Goal: Task Accomplishment & Management: Use online tool/utility

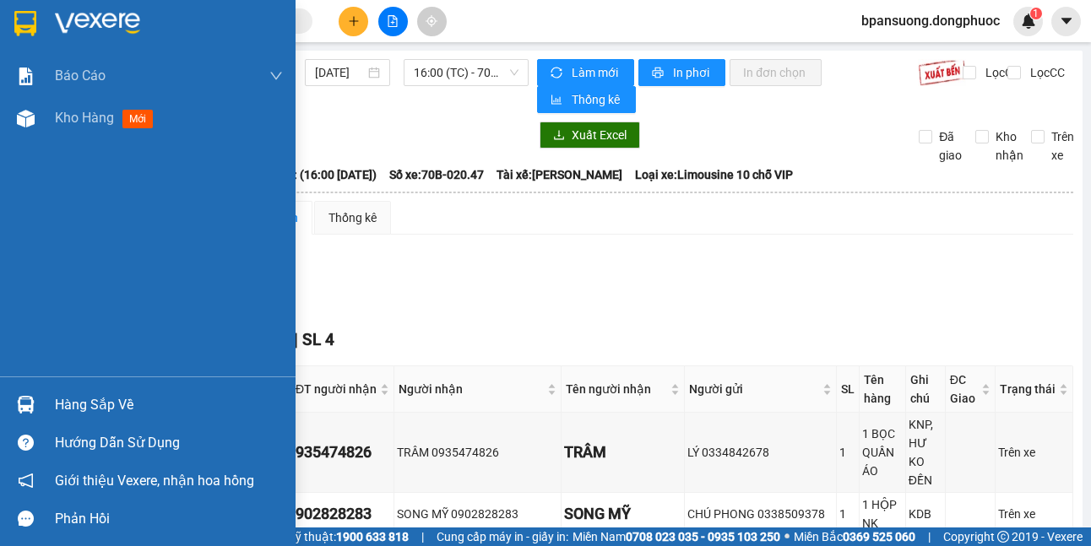
click at [20, 411] on img at bounding box center [26, 405] width 18 height 18
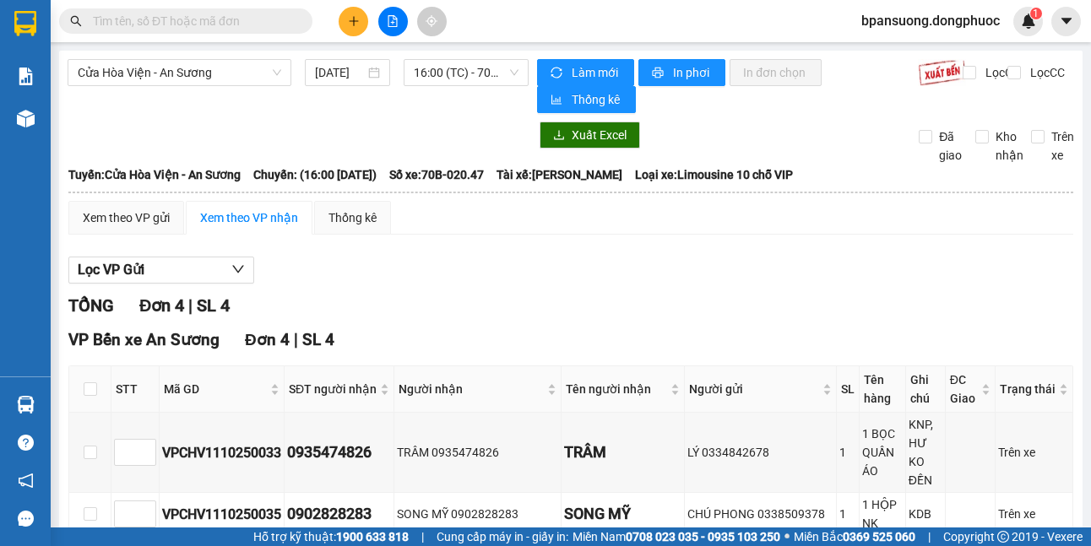
click at [219, 72] on section "Kết quả tìm kiếm ( 0 ) Bộ lọc No Data bpansuong.dongphuoc 1 Báo cáo Mẫu 1: Báo …" at bounding box center [545, 273] width 1091 height 546
click at [219, 72] on span "Cửa Hòa Viện - An Sương" at bounding box center [179, 72] width 203 height 25
drag, startPoint x: 173, startPoint y: 73, endPoint x: 160, endPoint y: 79, distance: 14.4
click at [172, 73] on span "Cửa Hòa Viện - An Sương" at bounding box center [179, 72] width 203 height 25
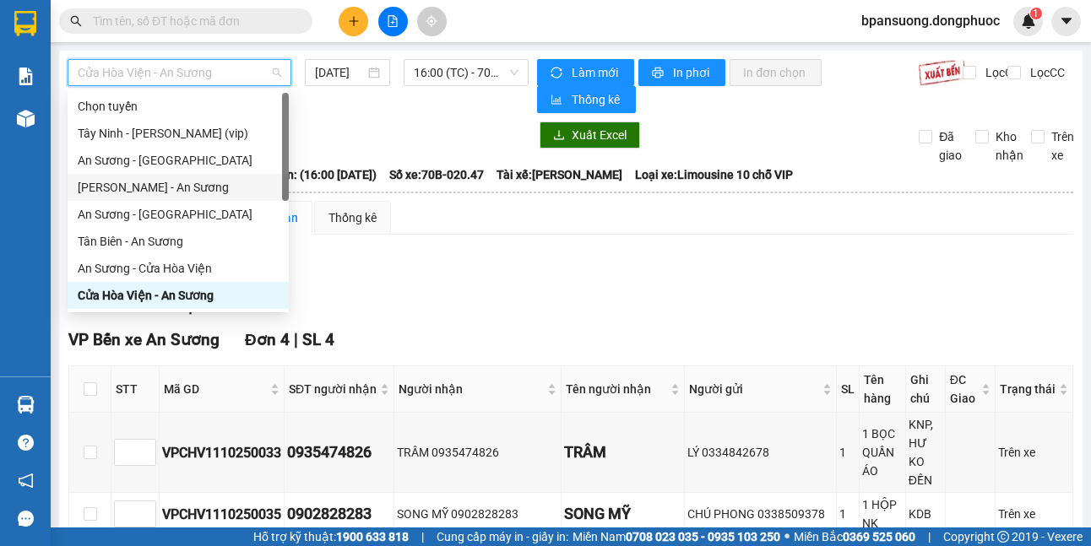
click at [136, 188] on div "[PERSON_NAME] - An Sương" at bounding box center [178, 187] width 201 height 19
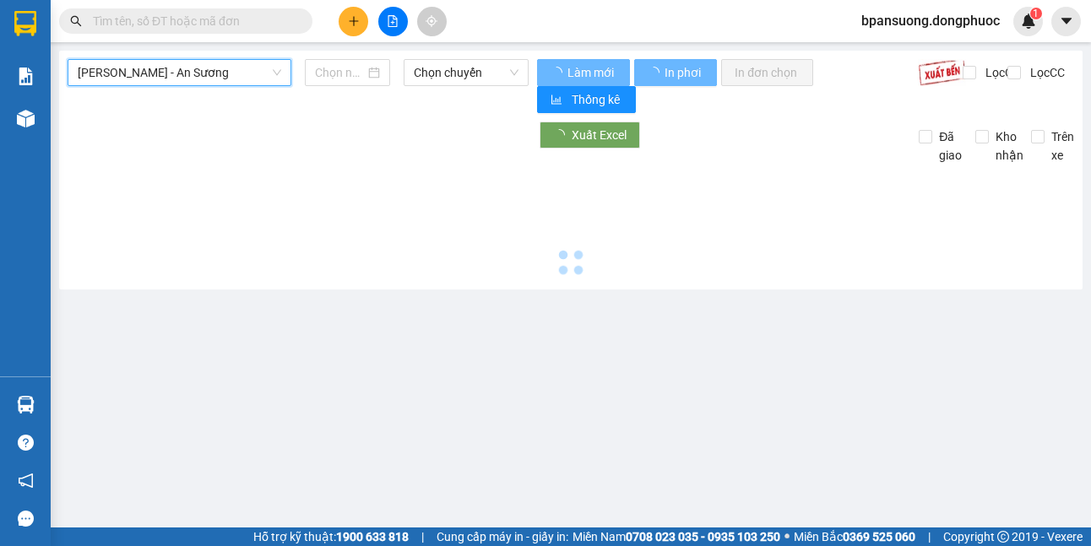
type input "[DATE]"
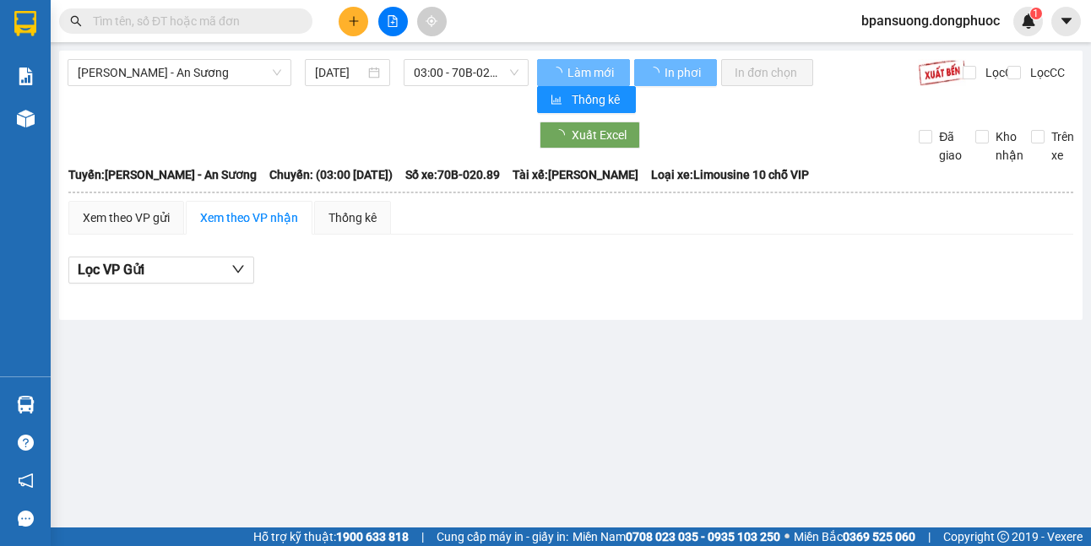
click at [454, 93] on div "[PERSON_NAME] - An Sương [DATE] 03:00 - 70B-020.89" at bounding box center [298, 86] width 461 height 54
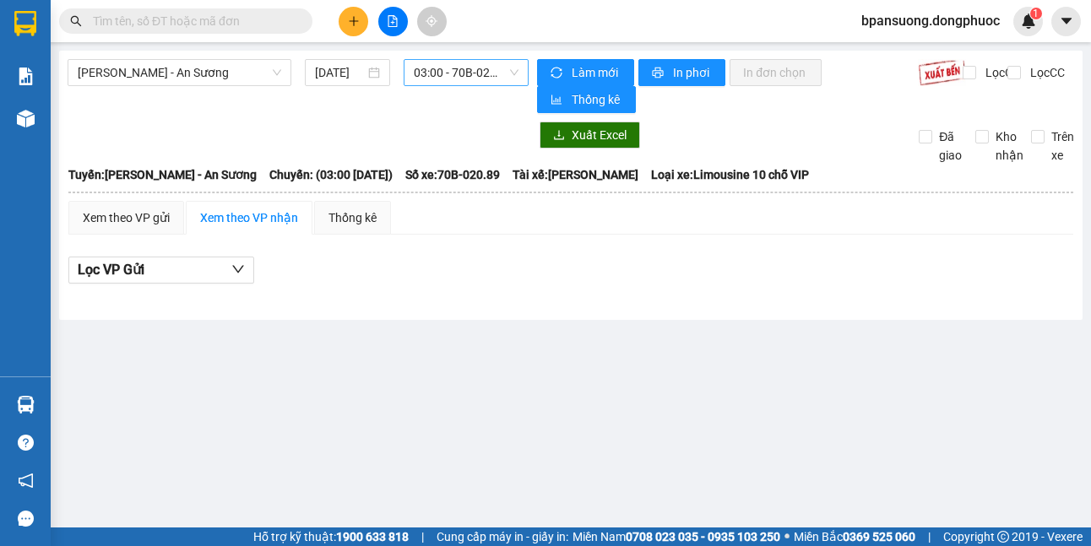
click at [454, 84] on span "03:00 - 70B-020.89" at bounding box center [466, 72] width 105 height 25
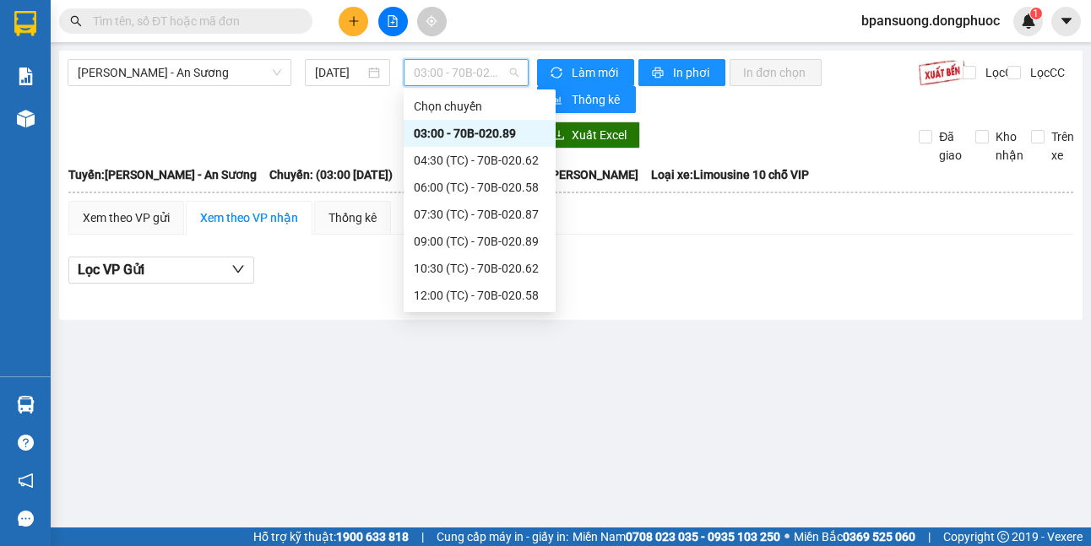
scroll to position [81, 0]
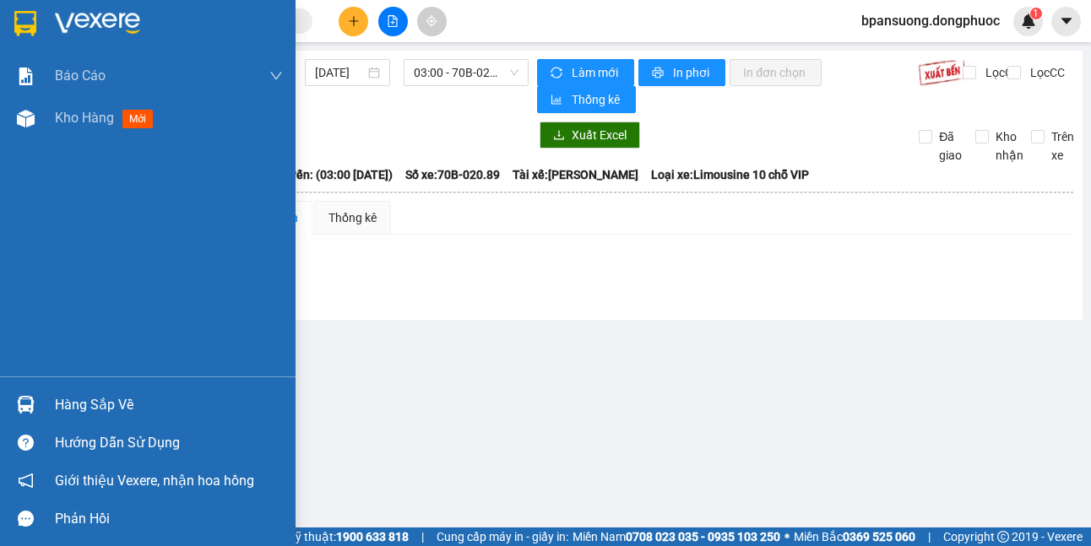
click at [29, 404] on img at bounding box center [26, 405] width 18 height 18
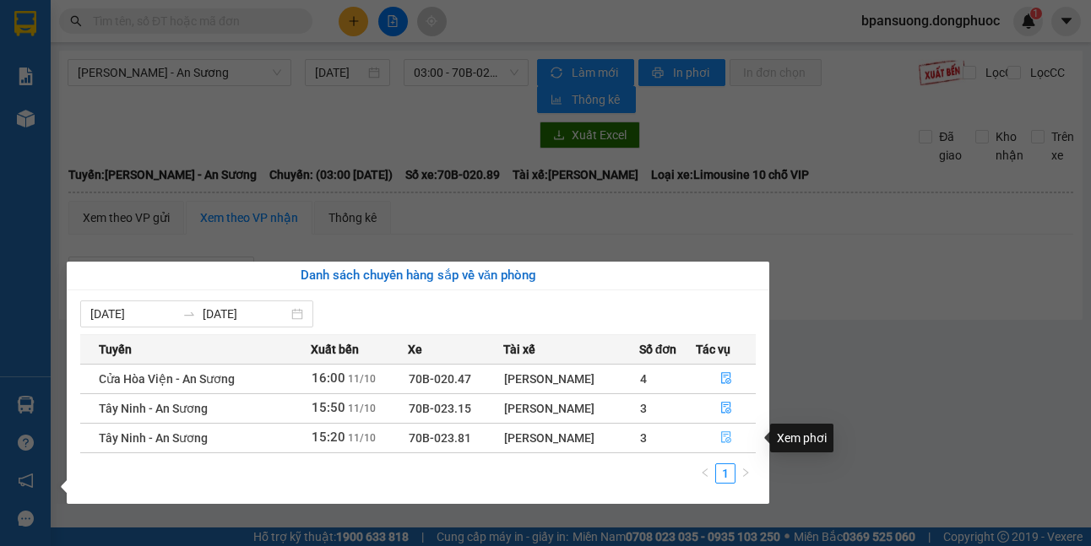
drag, startPoint x: 729, startPoint y: 432, endPoint x: 697, endPoint y: 431, distance: 32.1
click at [729, 431] on icon "file-done" at bounding box center [726, 437] width 12 height 12
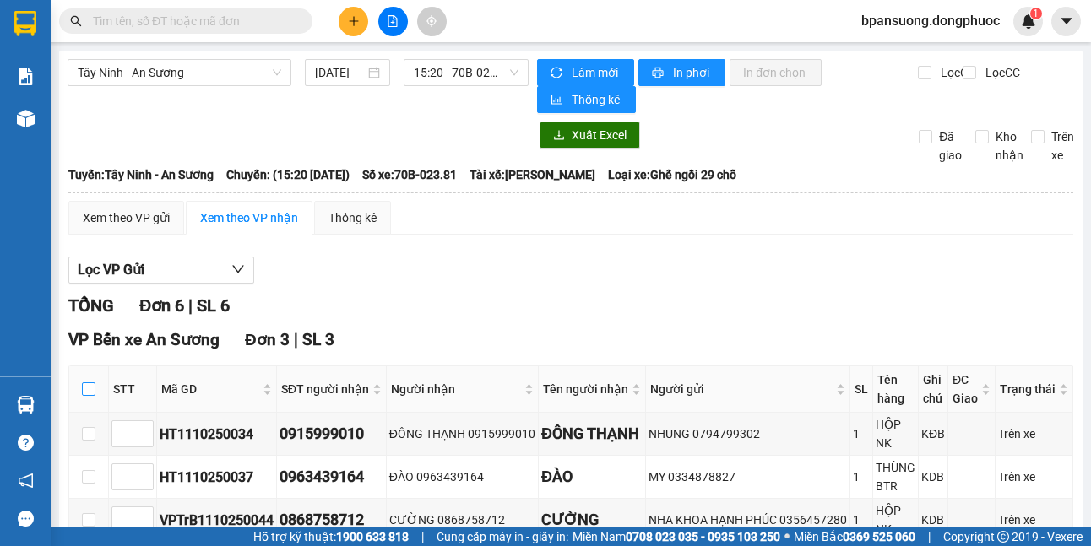
click at [82, 382] on label at bounding box center [89, 389] width 14 height 19
click at [82, 382] on input "checkbox" at bounding box center [89, 389] width 14 height 14
checkbox input "true"
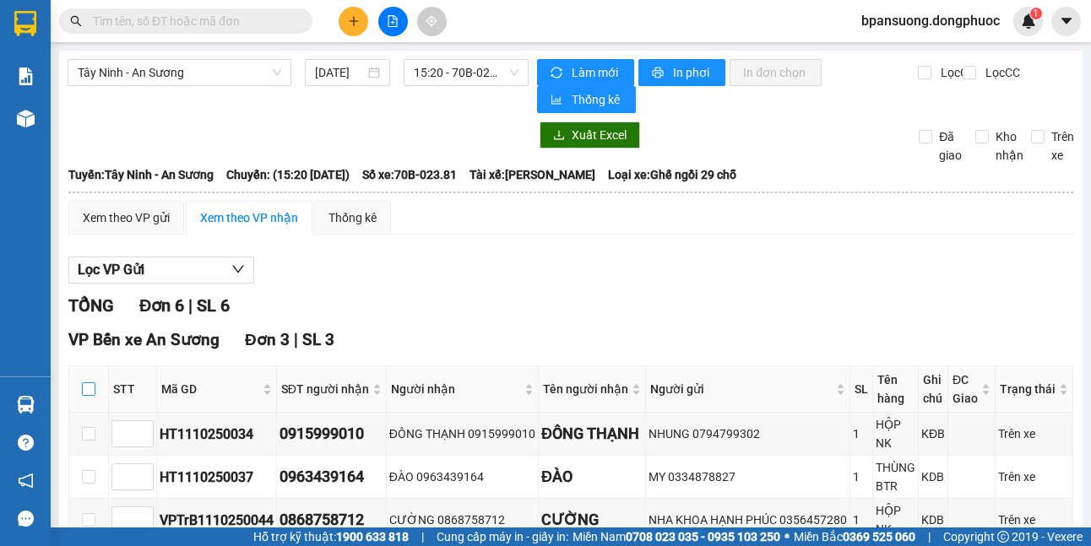
checkbox input "true"
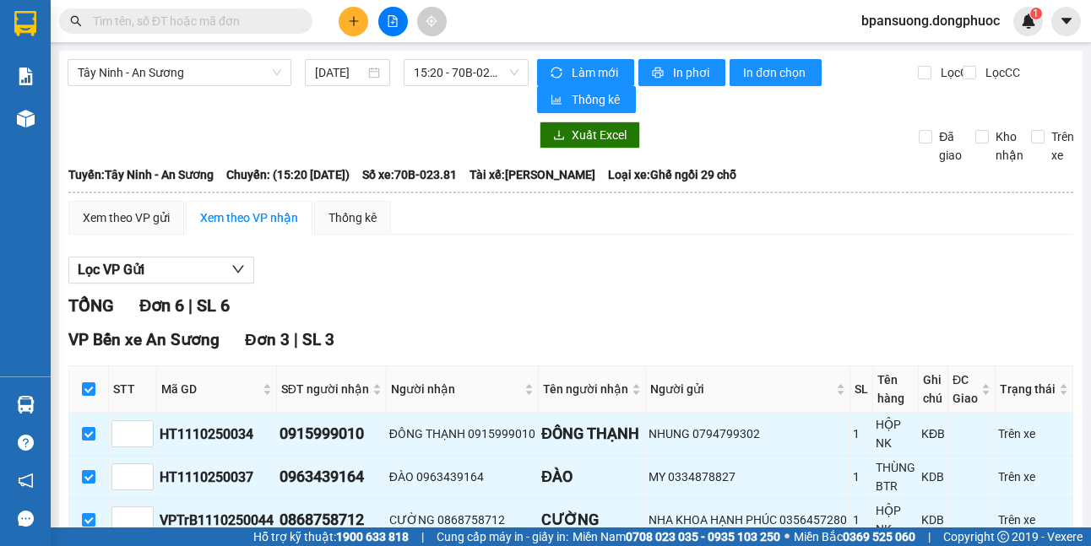
scroll to position [169, 0]
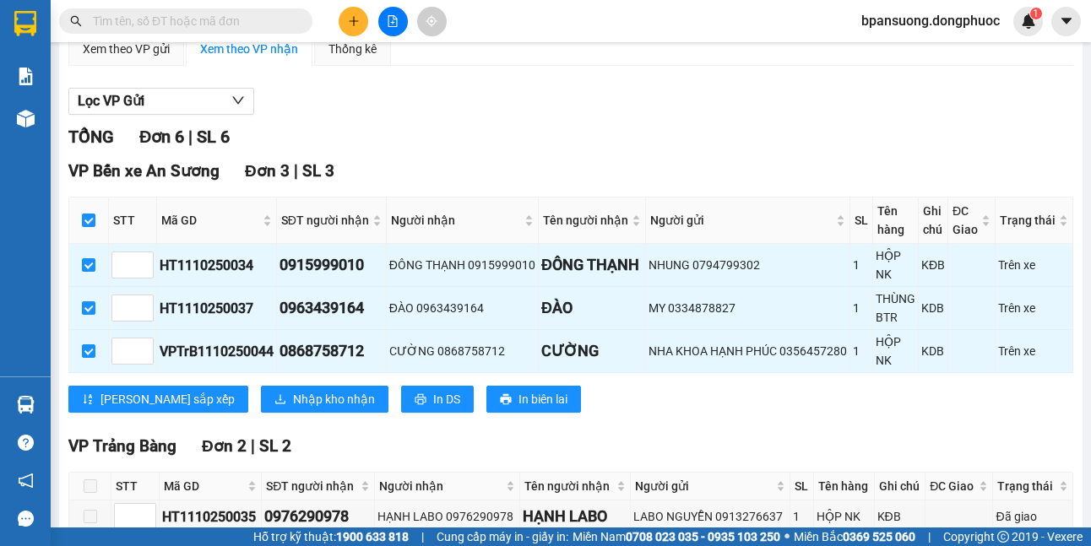
click at [239, 415] on div "VP Bến xe An Sương Đơn 3 | SL 3 STT Mã GD SĐT người nhận Người nhận Tên người n…" at bounding box center [570, 292] width 1005 height 267
click at [293, 403] on span "Nhập kho nhận" at bounding box center [334, 399] width 82 height 19
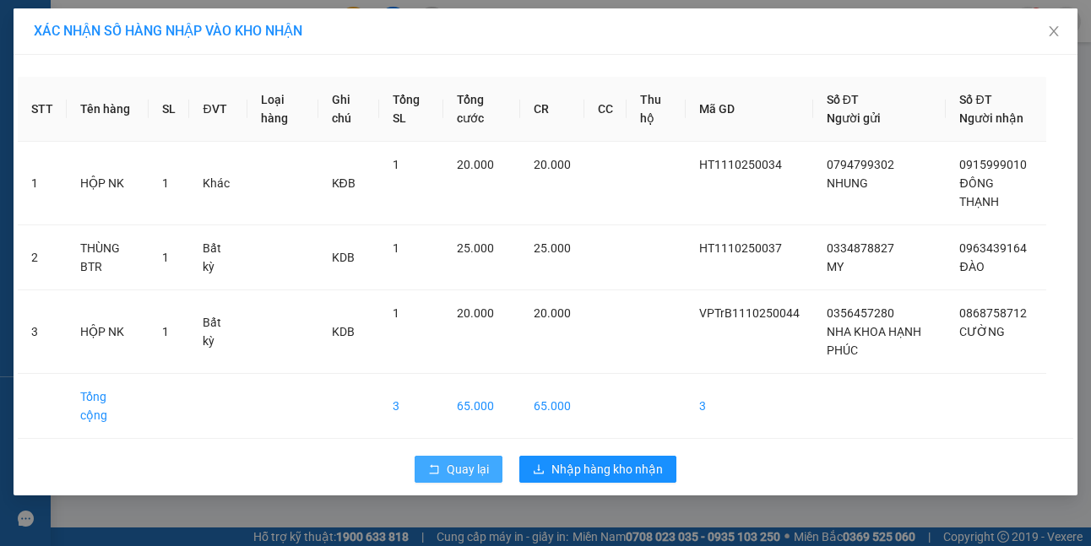
click at [430, 463] on icon "rollback" at bounding box center [434, 469] width 12 height 12
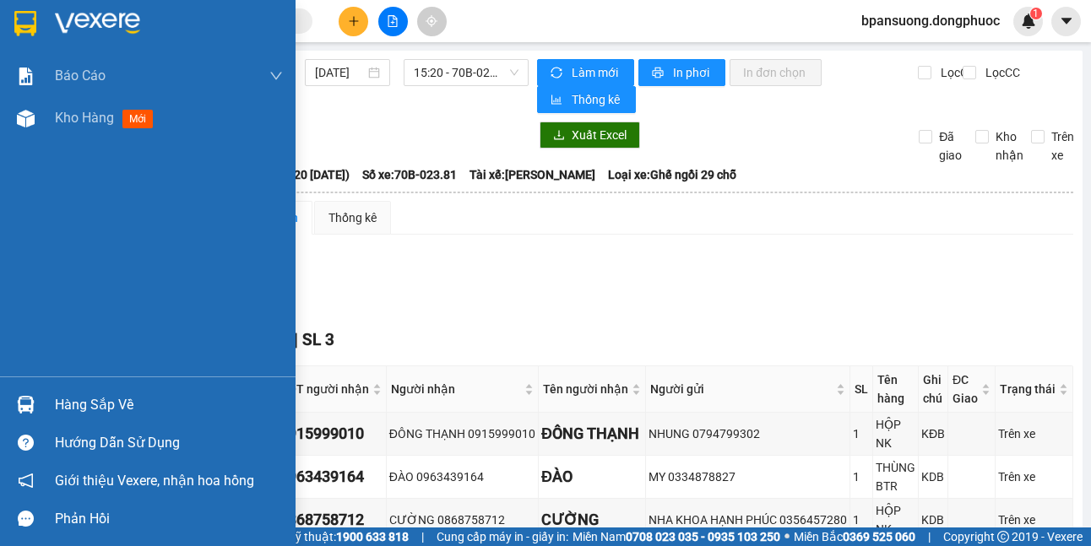
click at [1, 401] on div "Hàng sắp về" at bounding box center [147, 405] width 295 height 38
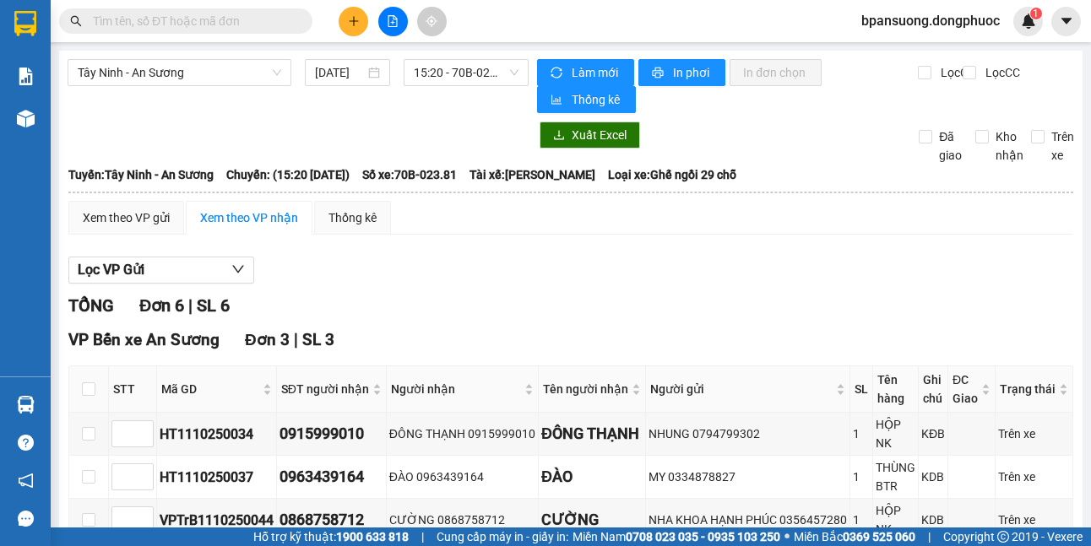
click at [692, 227] on section "Kết quả tìm kiếm ( 0 ) Bộ lọc No Data bpansuong.dongphuoc 1 Báo cáo Mẫu 1: Báo …" at bounding box center [545, 273] width 1091 height 546
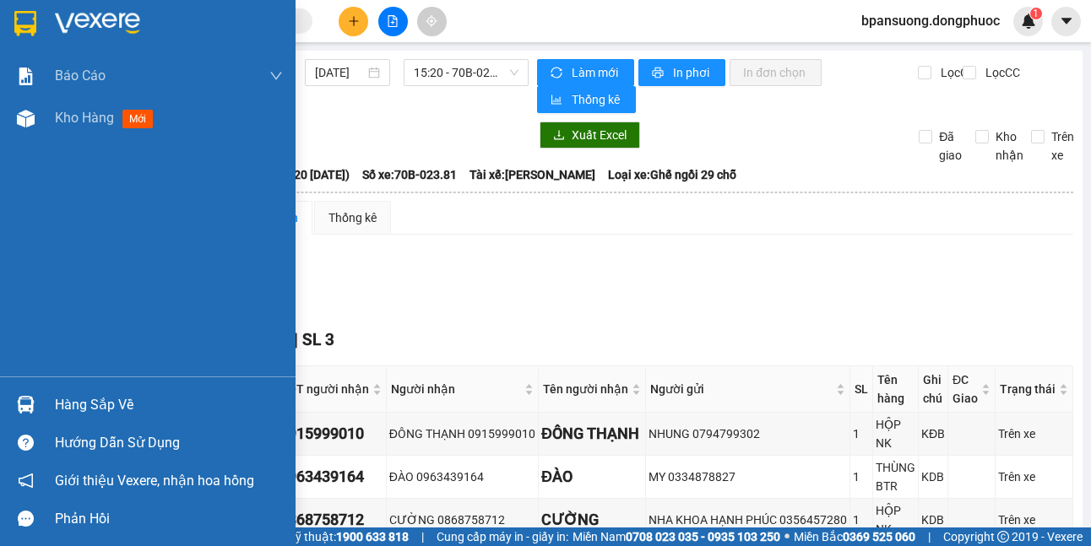
click at [17, 405] on img at bounding box center [26, 405] width 18 height 18
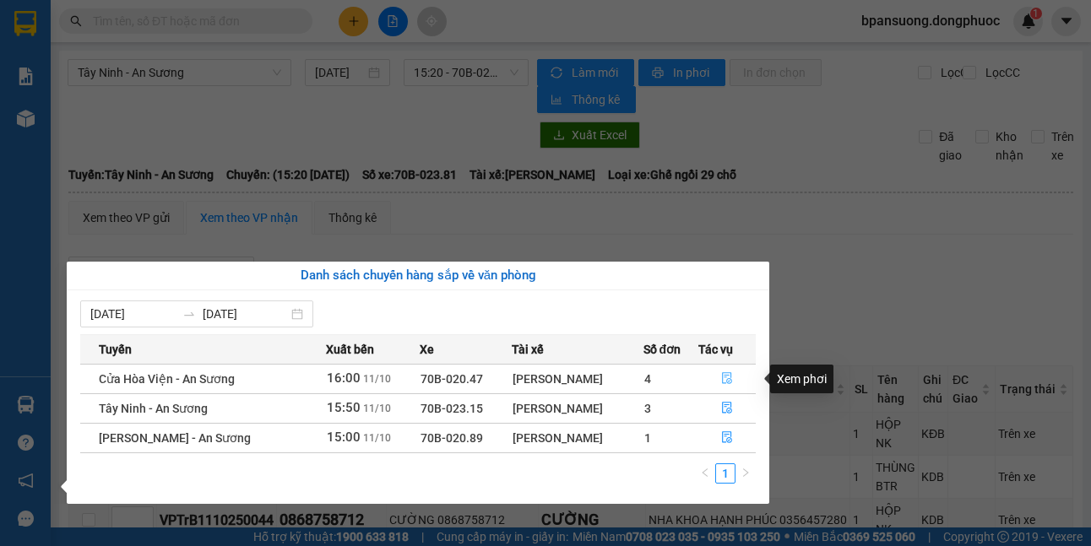
click at [729, 381] on icon "file-done" at bounding box center [727, 378] width 12 height 12
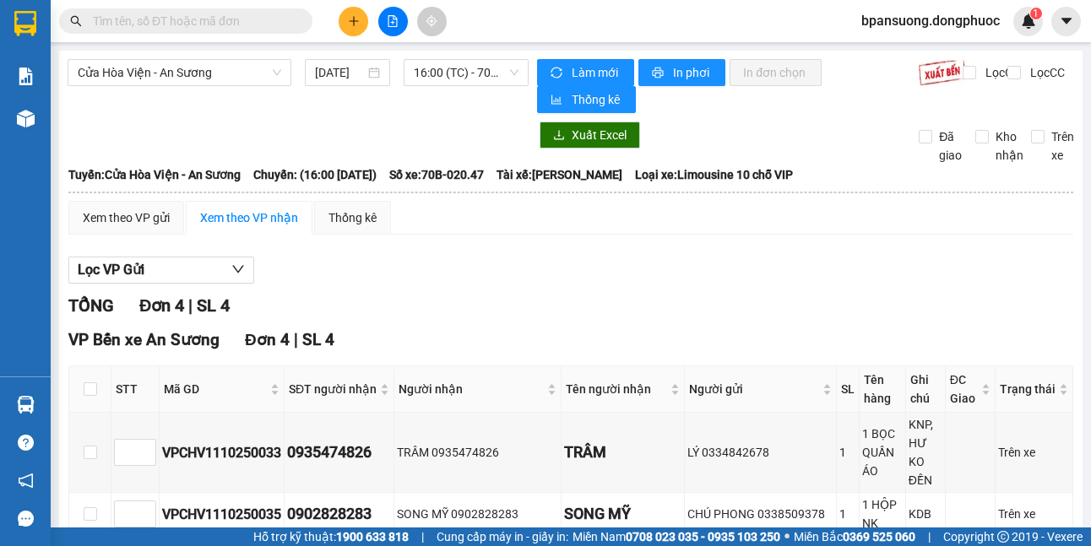
click at [100, 389] on th at bounding box center [90, 389] width 42 height 46
click at [95, 391] on input "checkbox" at bounding box center [91, 389] width 14 height 14
checkbox input "true"
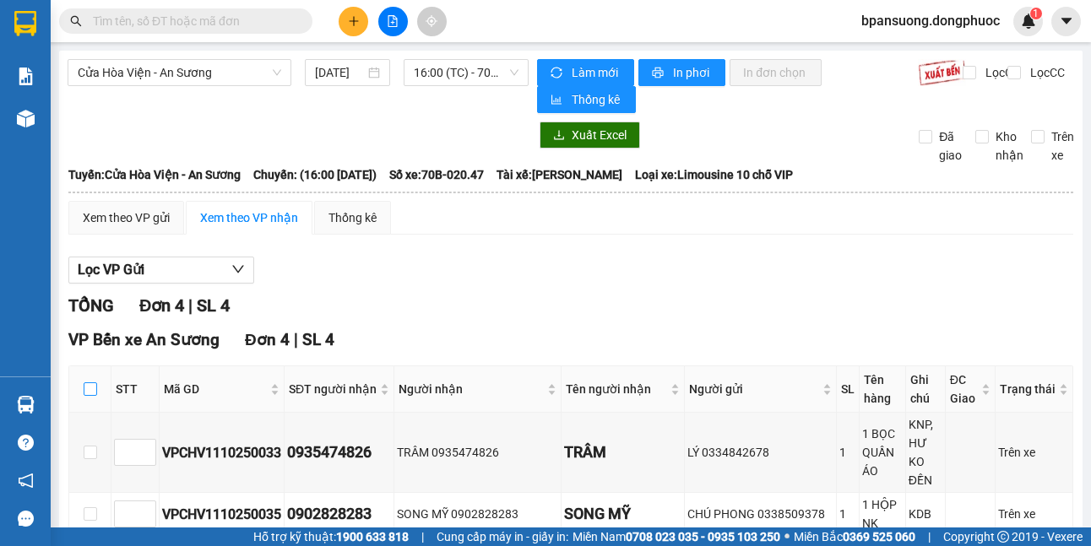
checkbox input "true"
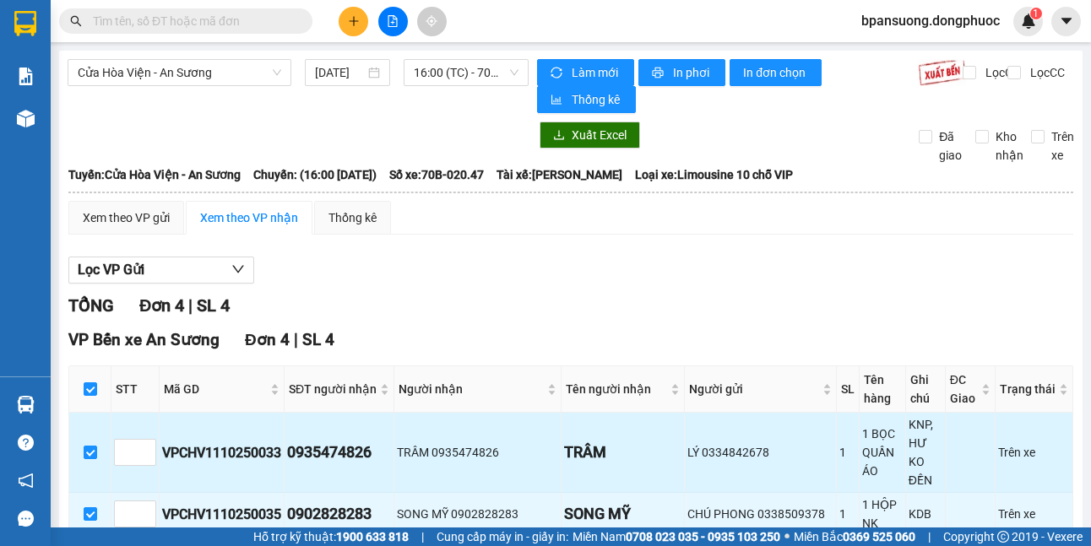
scroll to position [169, 0]
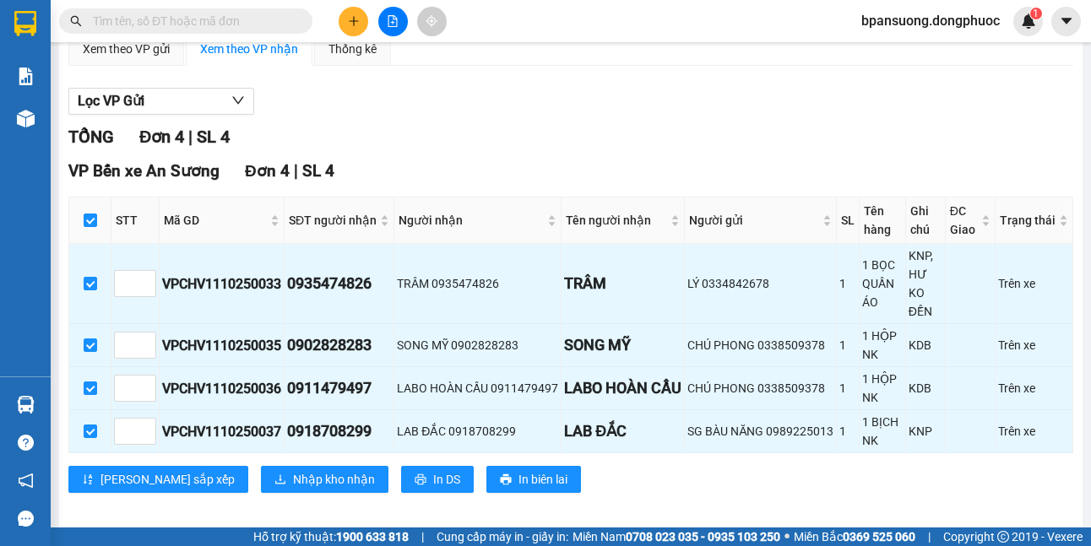
click at [251, 484] on div "VP Bến xe An Sương Đơn 4 | SL 4 STT Mã GD SĐT người nhận Người nhận Tên người n…" at bounding box center [570, 332] width 1005 height 347
click at [293, 489] on span "Nhập kho nhận" at bounding box center [334, 479] width 82 height 19
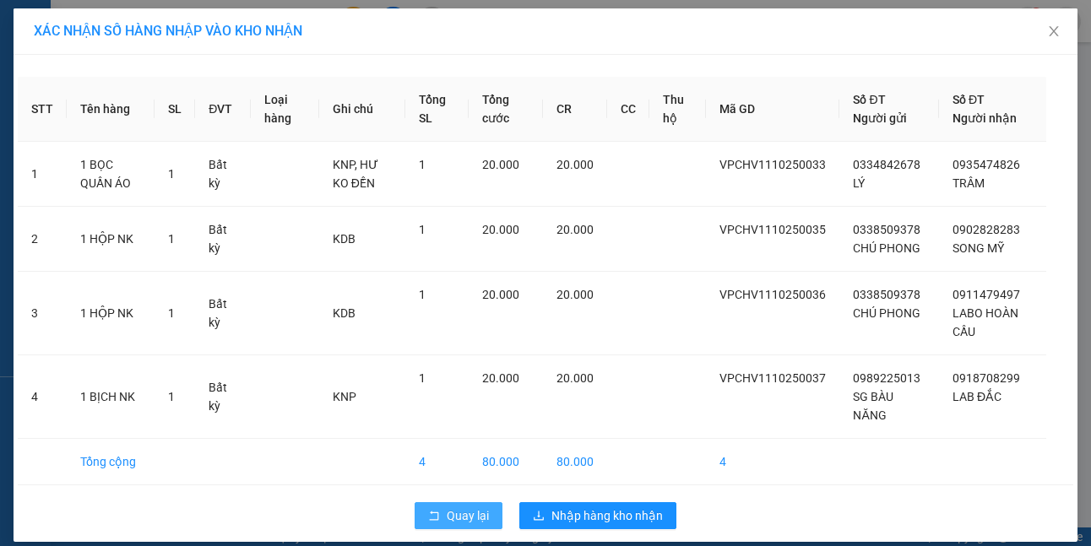
click at [428, 512] on icon "rollback" at bounding box center [434, 516] width 12 height 12
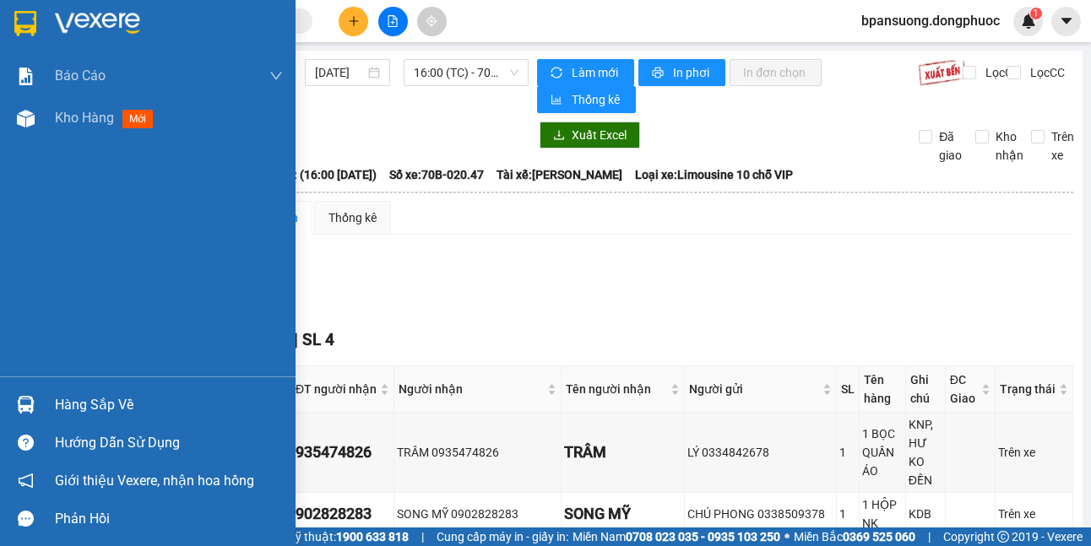
click at [19, 403] on img at bounding box center [26, 405] width 18 height 18
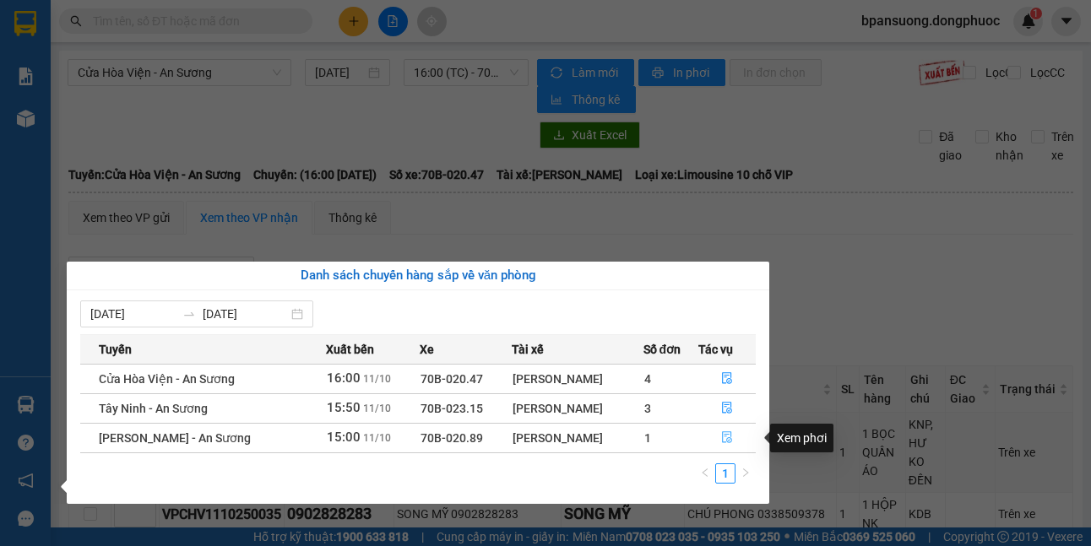
click at [723, 433] on icon "file-done" at bounding box center [727, 437] width 12 height 12
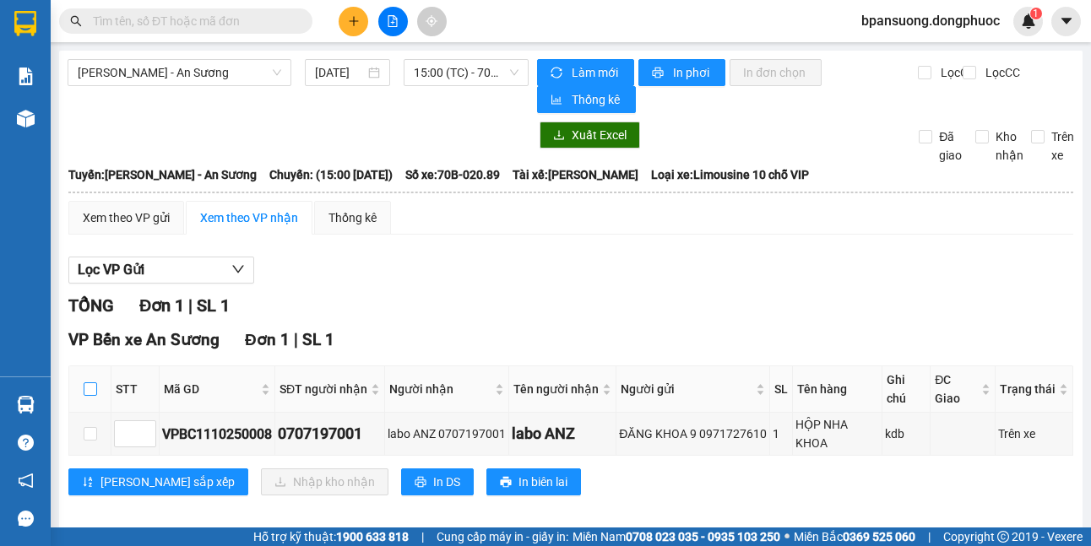
click at [96, 382] on input "checkbox" at bounding box center [91, 389] width 14 height 14
checkbox input "true"
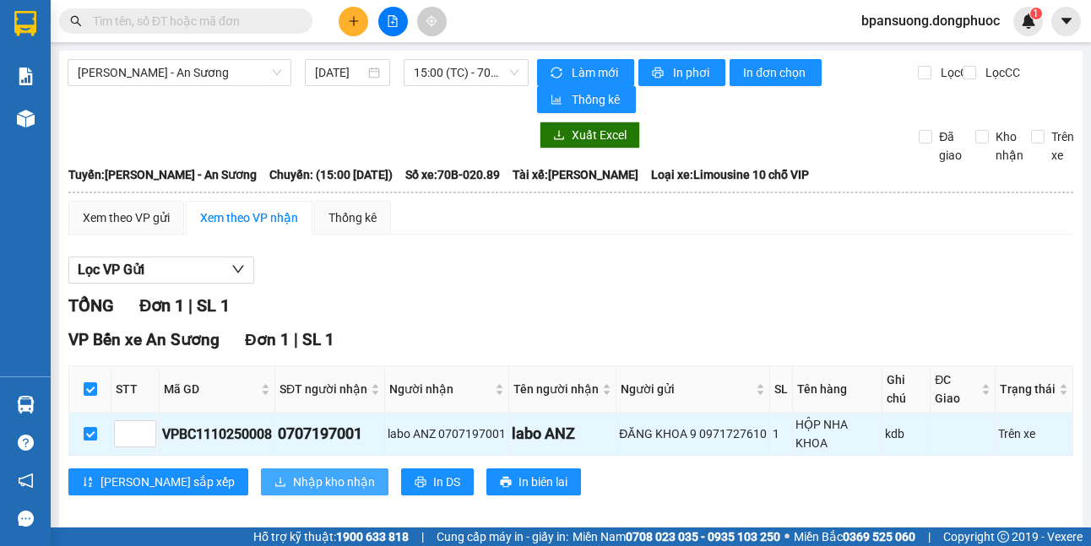
click at [261, 475] on button "Nhập kho nhận" at bounding box center [324, 482] width 127 height 27
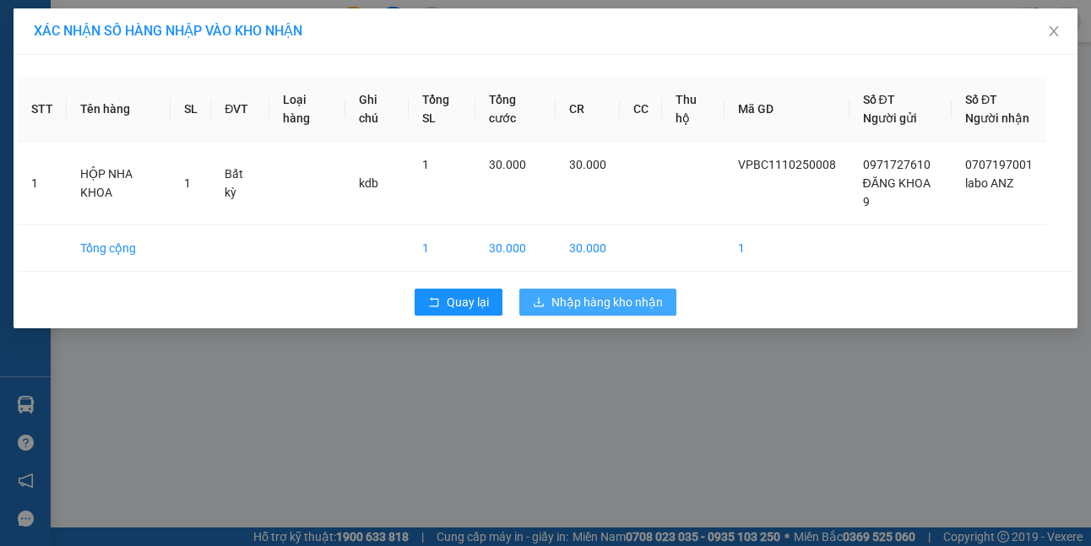
drag, startPoint x: 580, startPoint y: 321, endPoint x: 566, endPoint y: 305, distance: 21.0
click at [566, 305] on div "Quay lại Nhập hàng kho nhận" at bounding box center [545, 302] width 1055 height 44
click at [560, 312] on span "Nhập hàng kho nhận" at bounding box center [606, 302] width 111 height 19
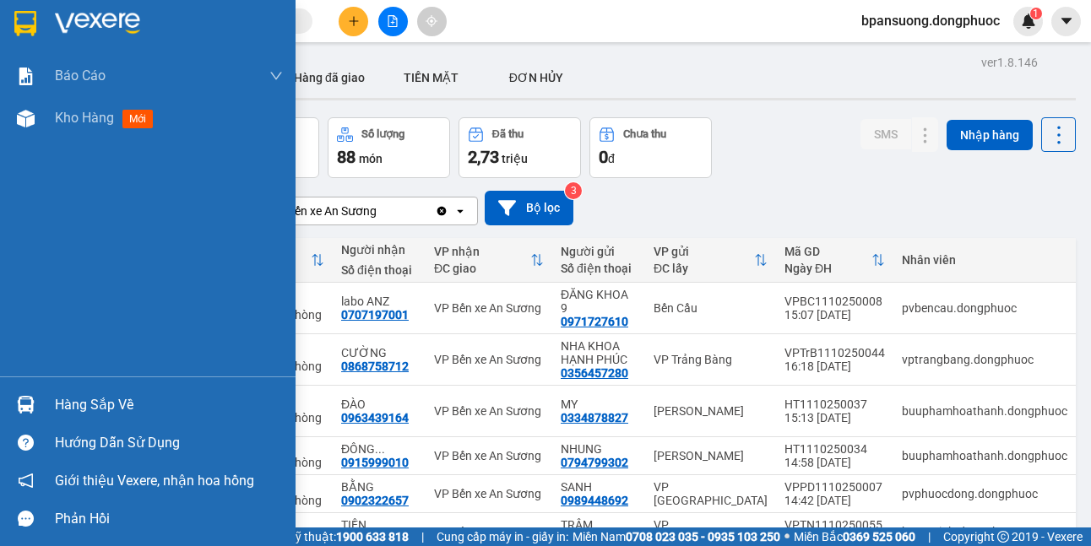
click at [29, 419] on div at bounding box center [26, 405] width 30 height 30
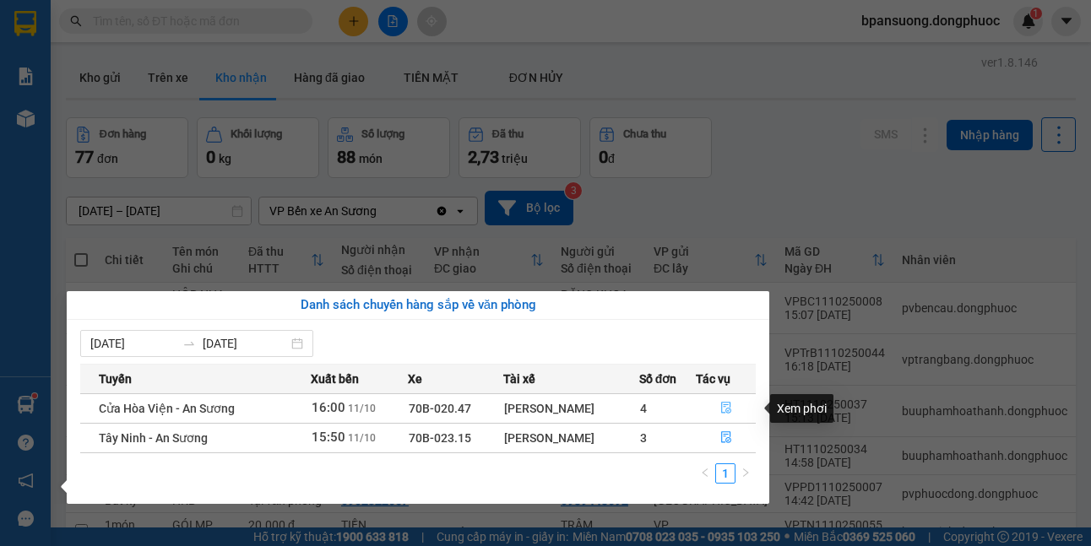
click at [729, 405] on icon "file-done" at bounding box center [726, 408] width 12 height 12
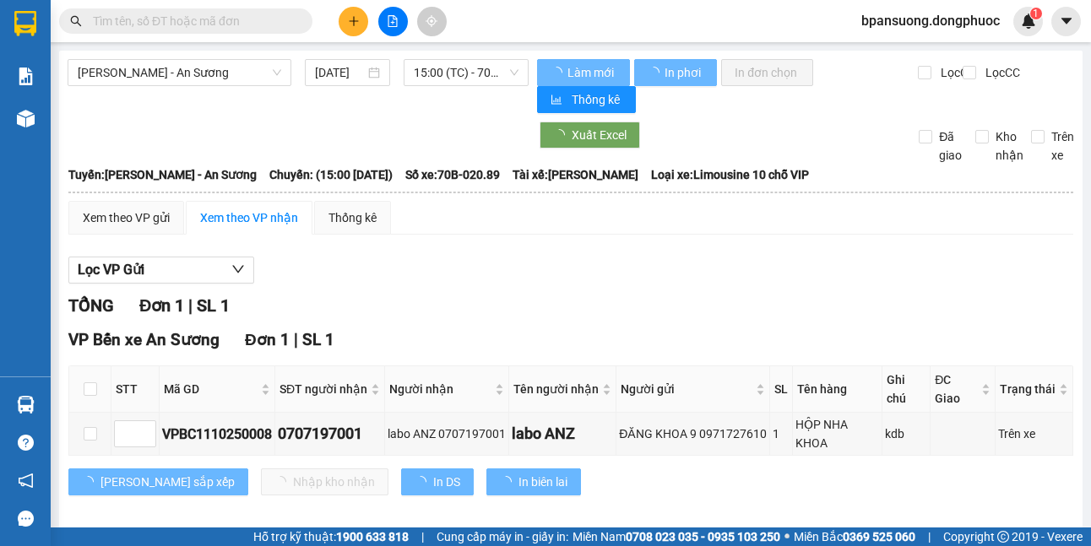
click at [80, 387] on th at bounding box center [90, 389] width 42 height 46
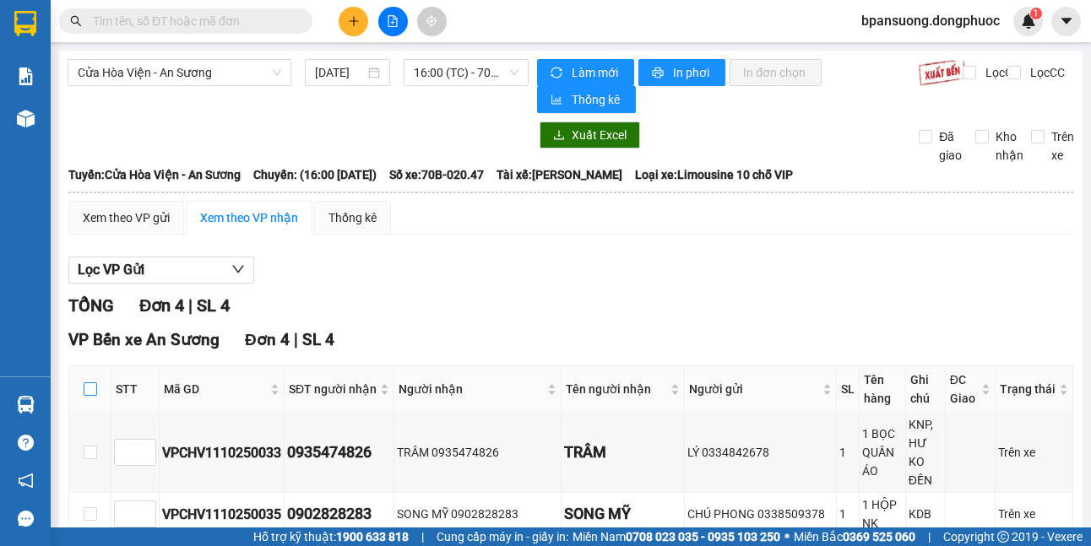
click at [93, 386] on input "checkbox" at bounding box center [91, 389] width 14 height 14
checkbox input "true"
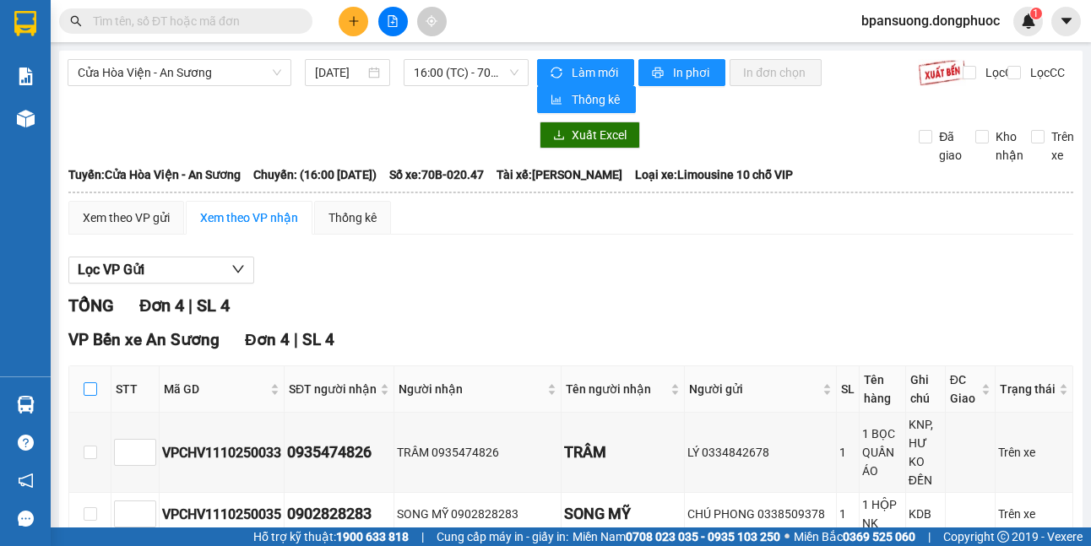
checkbox input "true"
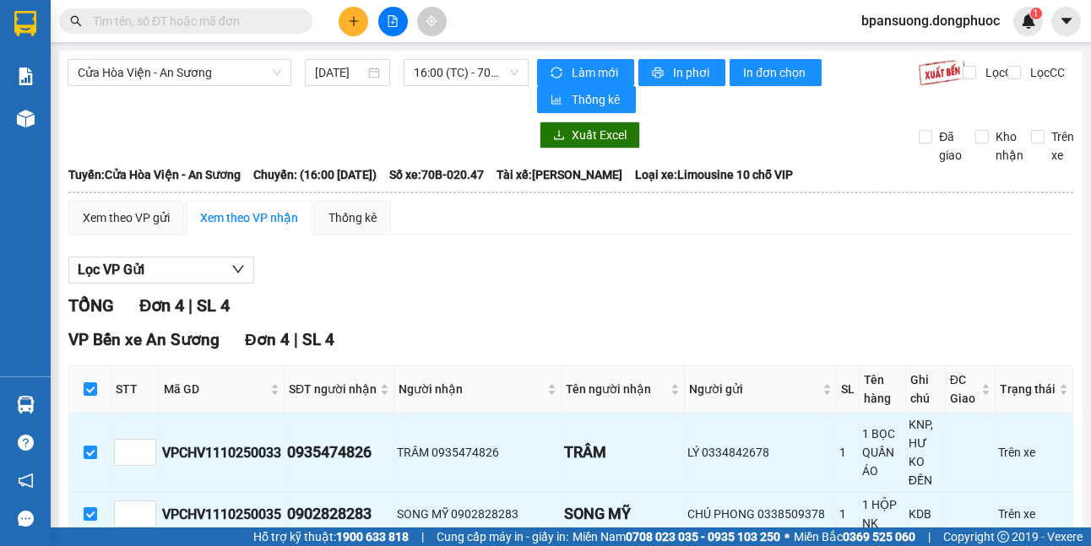
scroll to position [200, 0]
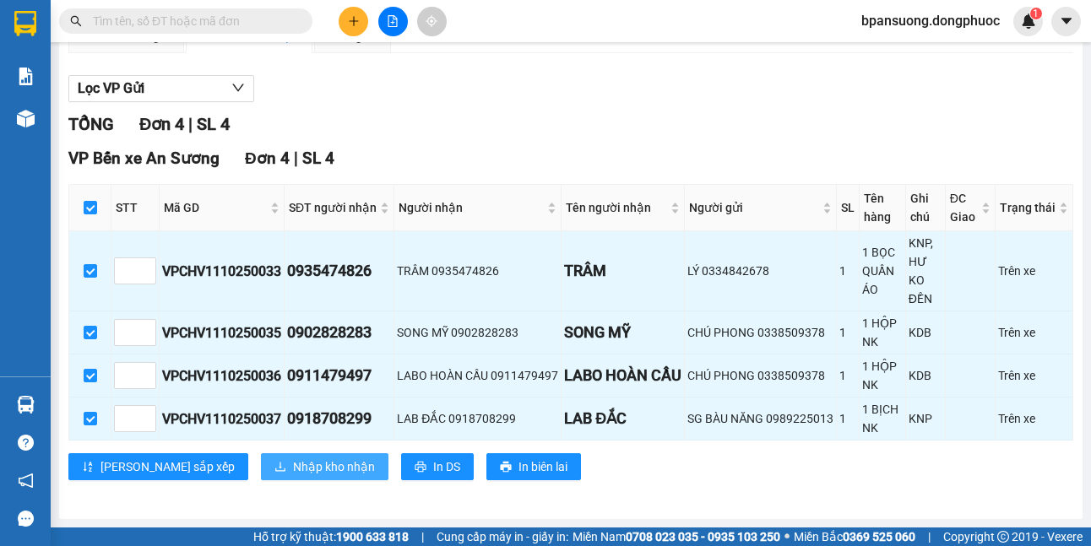
click at [293, 469] on span "Nhập kho nhận" at bounding box center [334, 467] width 82 height 19
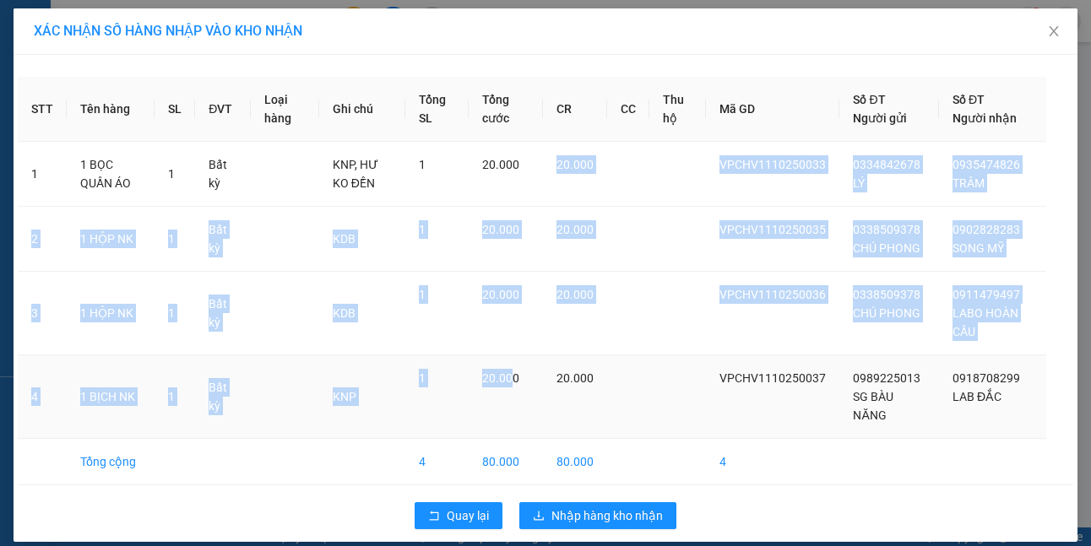
drag, startPoint x: 534, startPoint y: 167, endPoint x: 440, endPoint y: 26, distance: 169.3
click at [506, 370] on tbody "1 1 BỌC QUẦN ÁO 1 Bất kỳ KNP, HƯ KO ĐỀN 1 20.000 20.000 VPCHV1110250033 0334842…" at bounding box center [545, 314] width 1055 height 344
click at [428, 515] on icon "rollback" at bounding box center [434, 516] width 12 height 12
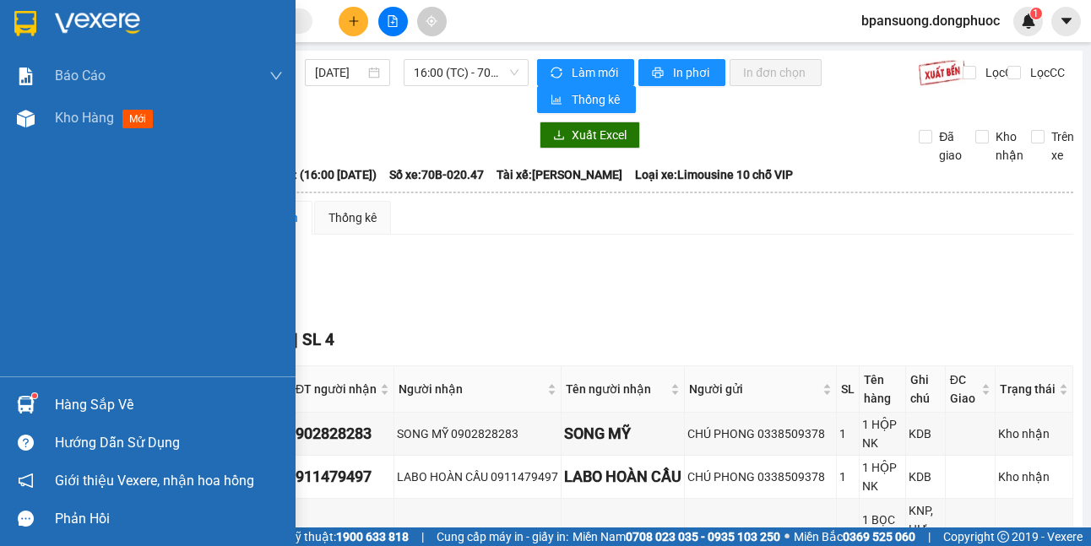
click at [43, 427] on div "Hướng dẫn sử dụng" at bounding box center [147, 443] width 295 height 38
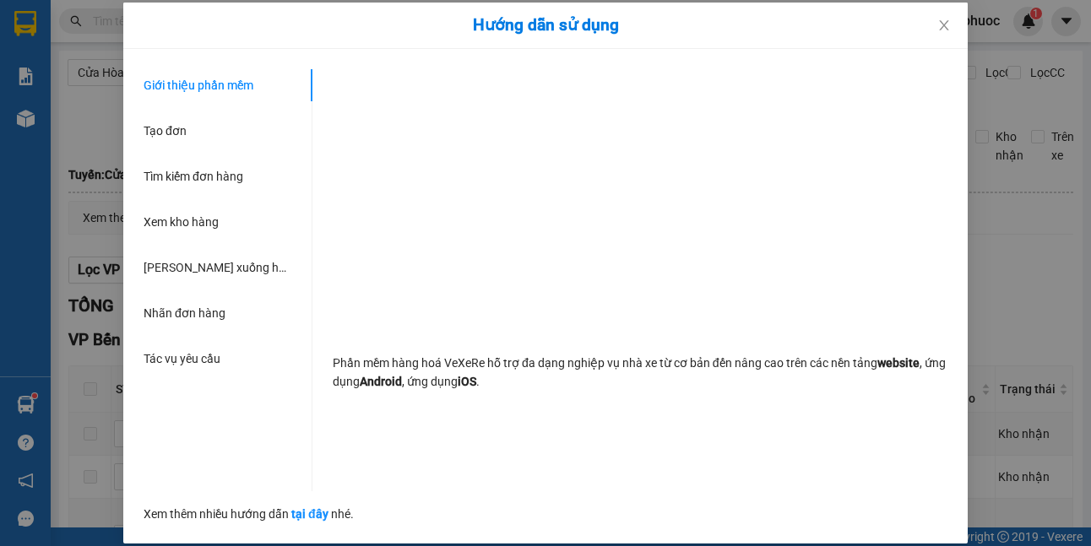
click at [43, 422] on div "Hướng dẫn sử dụng Giới thiệu phần mềm Tạo đơn Tìm kiếm đơn hàng Xem kho hàng Lê…" at bounding box center [545, 273] width 1091 height 546
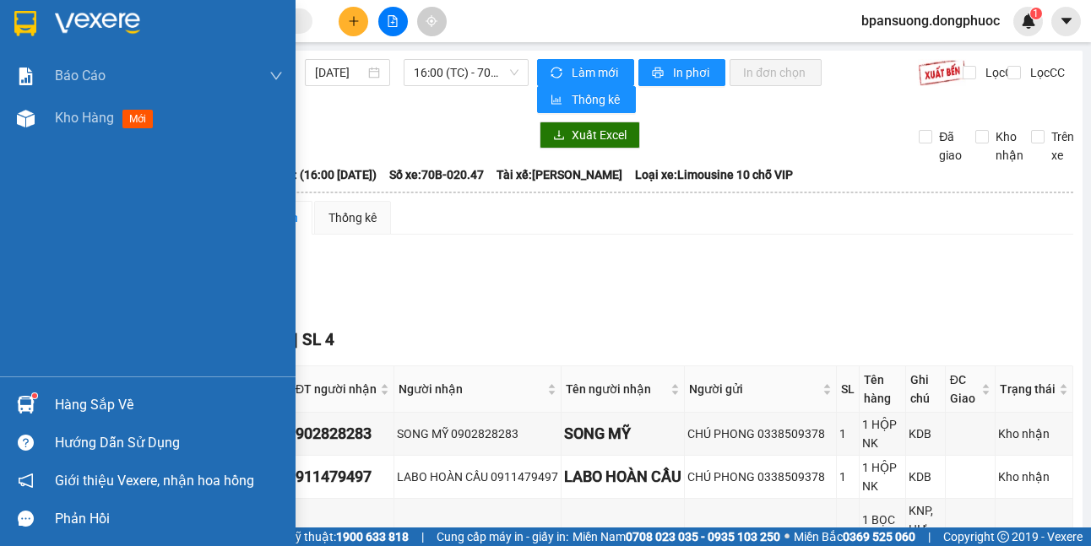
click at [42, 402] on div "Hàng sắp về" at bounding box center [147, 405] width 295 height 38
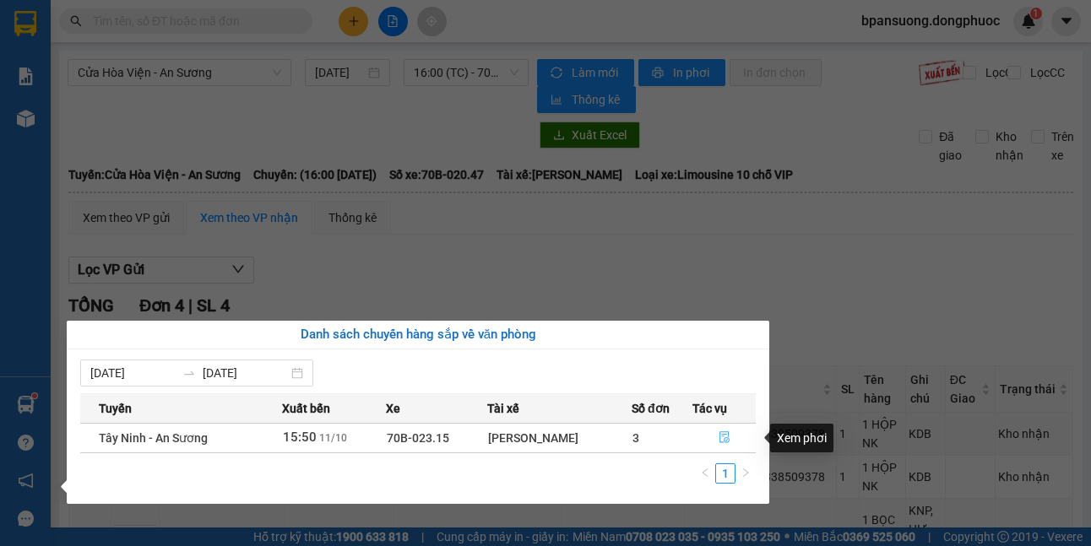
click at [725, 442] on icon "file-done" at bounding box center [724, 437] width 12 height 12
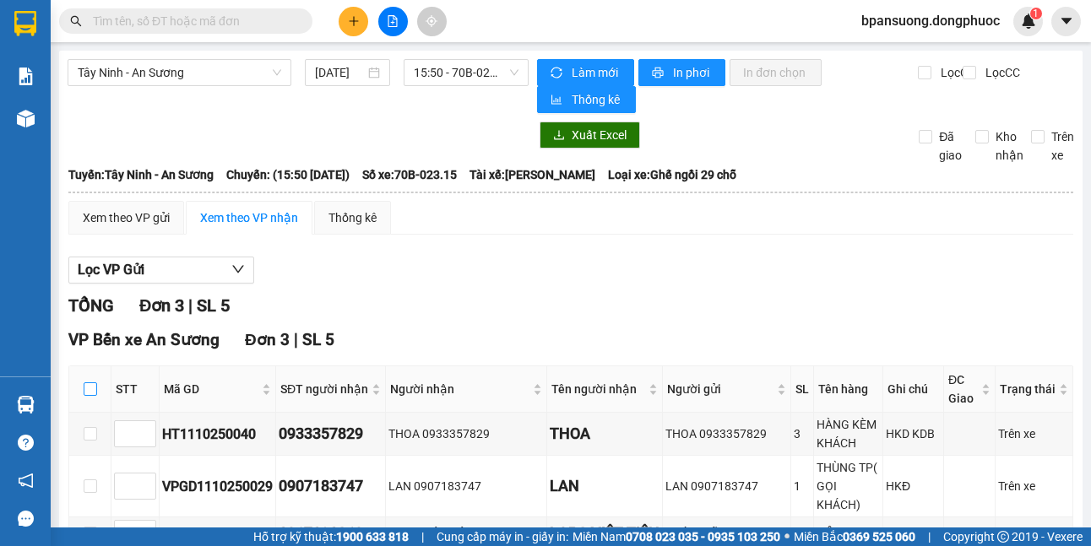
click at [94, 393] on input "checkbox" at bounding box center [91, 389] width 14 height 14
checkbox input "true"
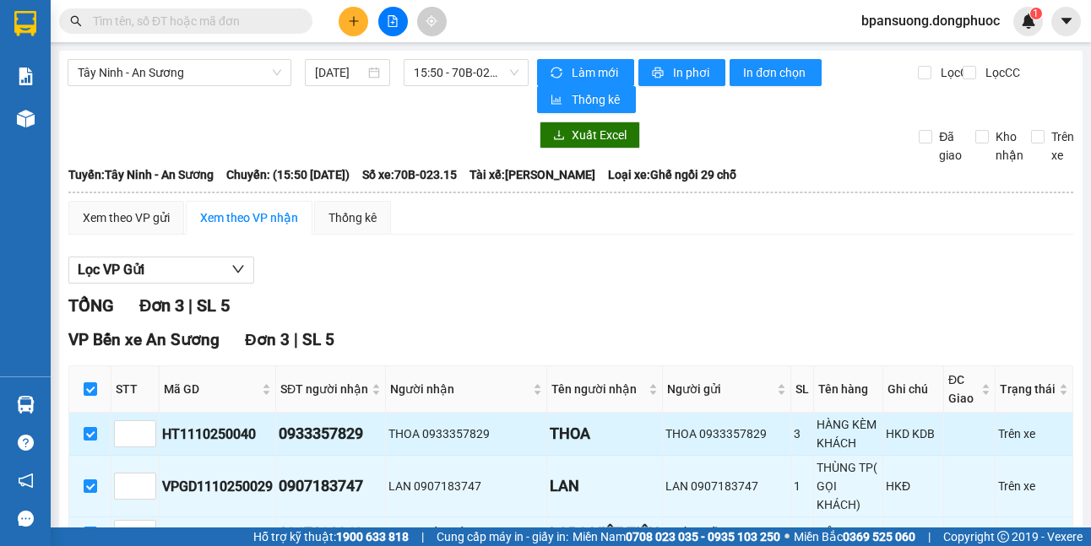
scroll to position [128, 0]
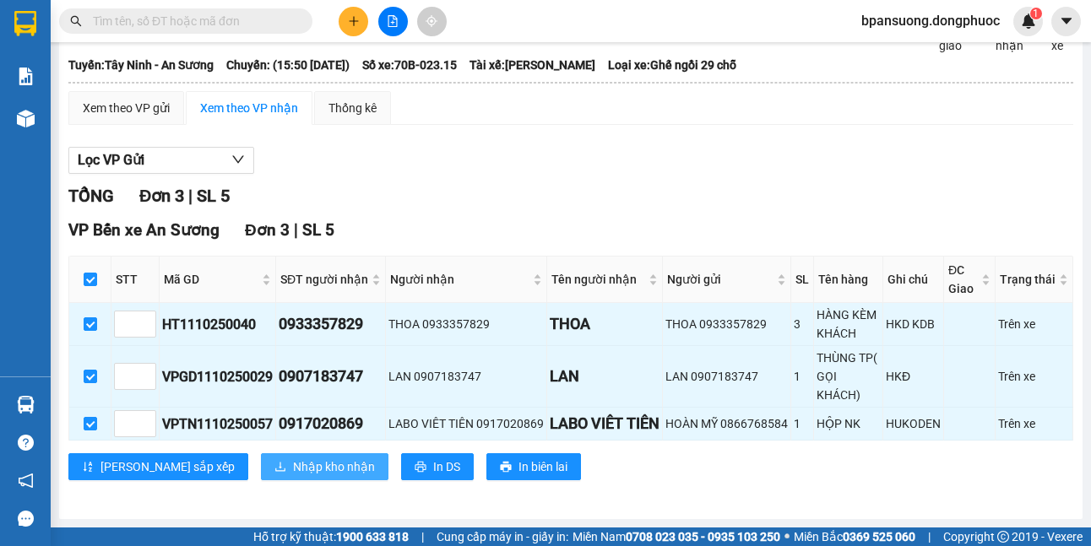
click at [293, 461] on span "Nhập kho nhận" at bounding box center [334, 467] width 82 height 19
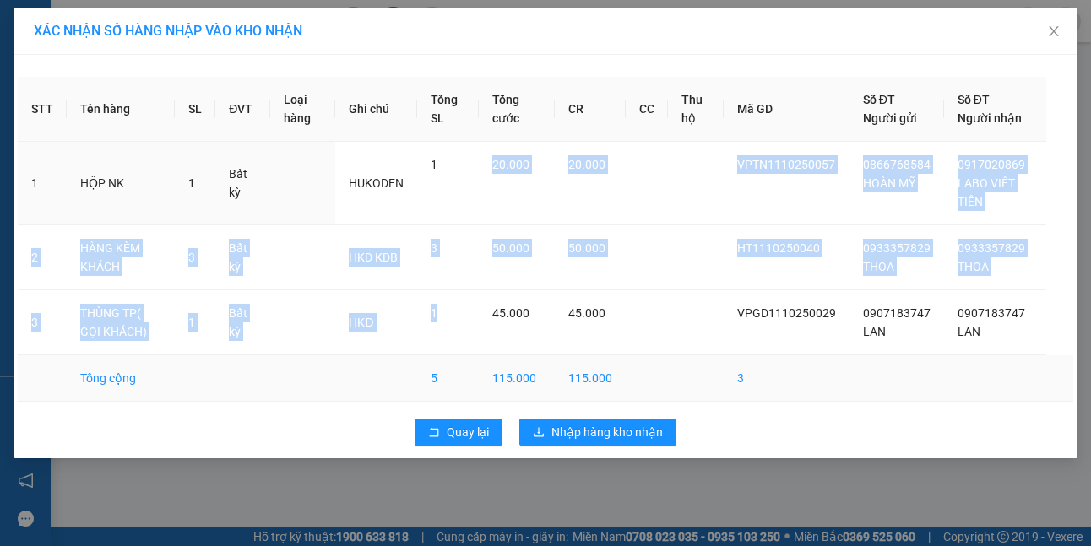
drag, startPoint x: 477, startPoint y: 172, endPoint x: 476, endPoint y: 366, distance: 194.2
click at [477, 366] on tbody "1 HỘP NK 1 Bất kỳ HUKODEN 1 20.000 20.000 VPTN1110250057 0866768584 HOÀN MỸ 091…" at bounding box center [545, 272] width 1055 height 260
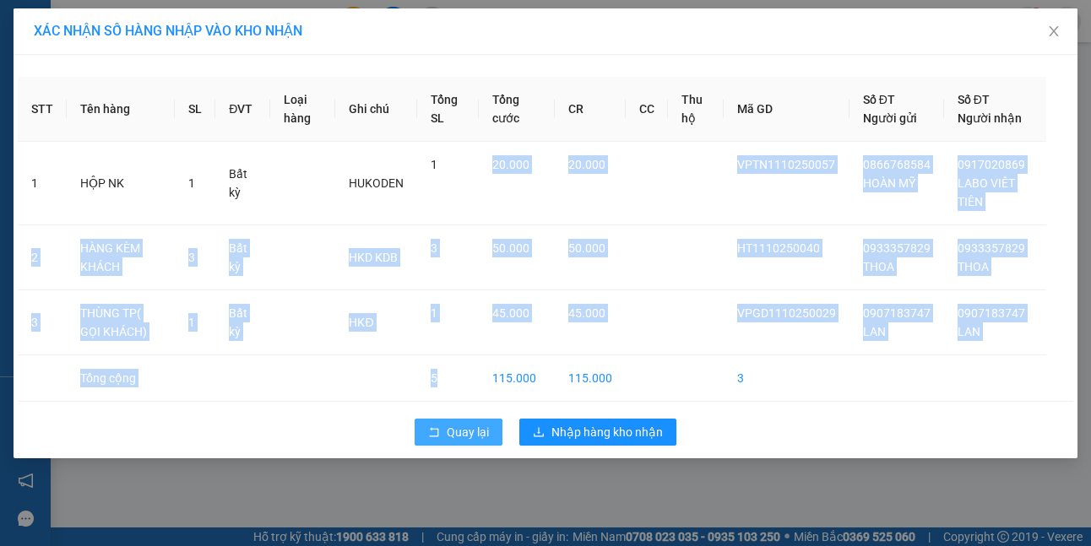
click at [458, 439] on span "Quay lại" at bounding box center [468, 432] width 42 height 19
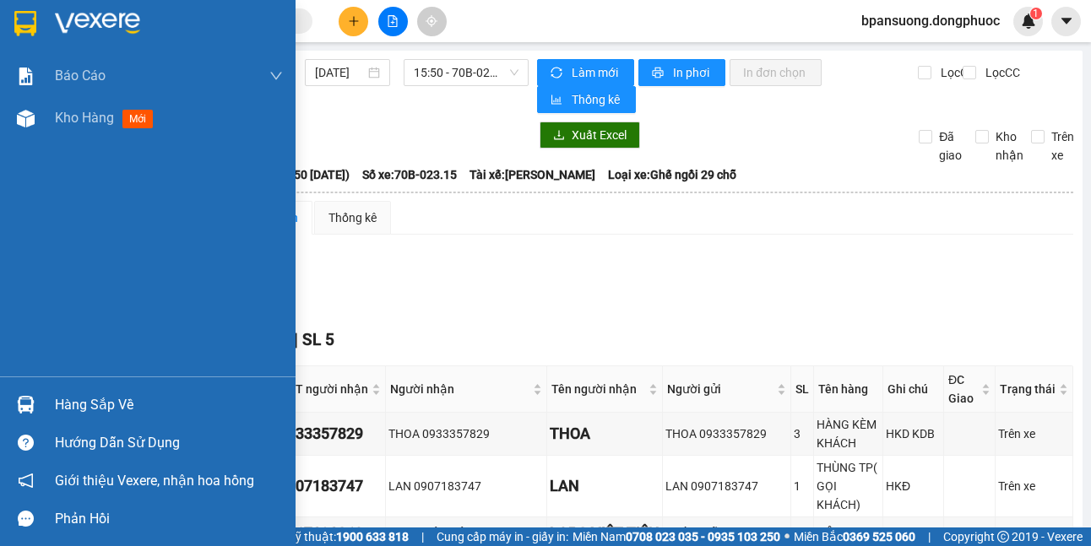
click at [18, 409] on img at bounding box center [26, 405] width 18 height 18
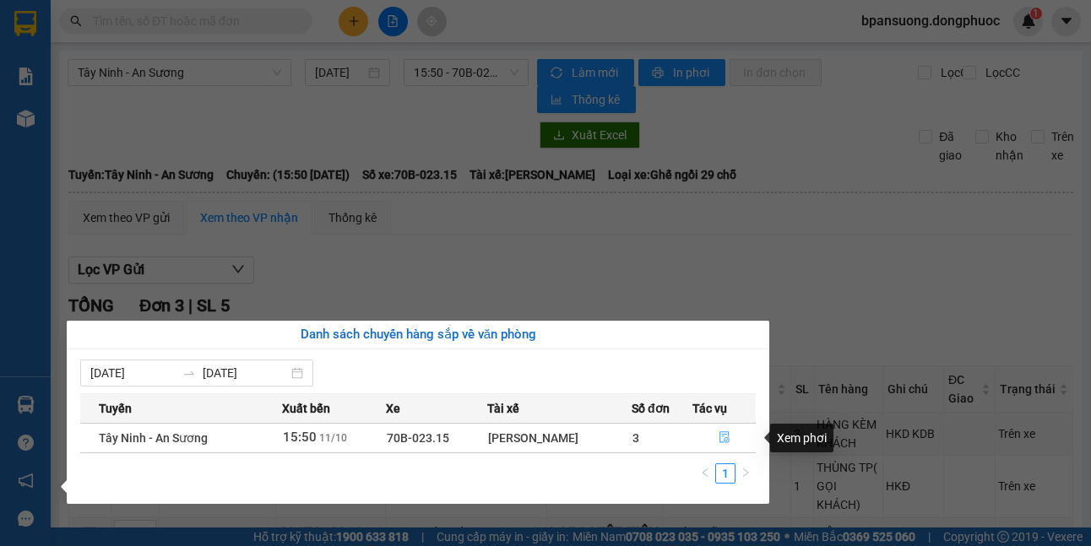
click at [722, 437] on icon "file-done" at bounding box center [724, 437] width 12 height 12
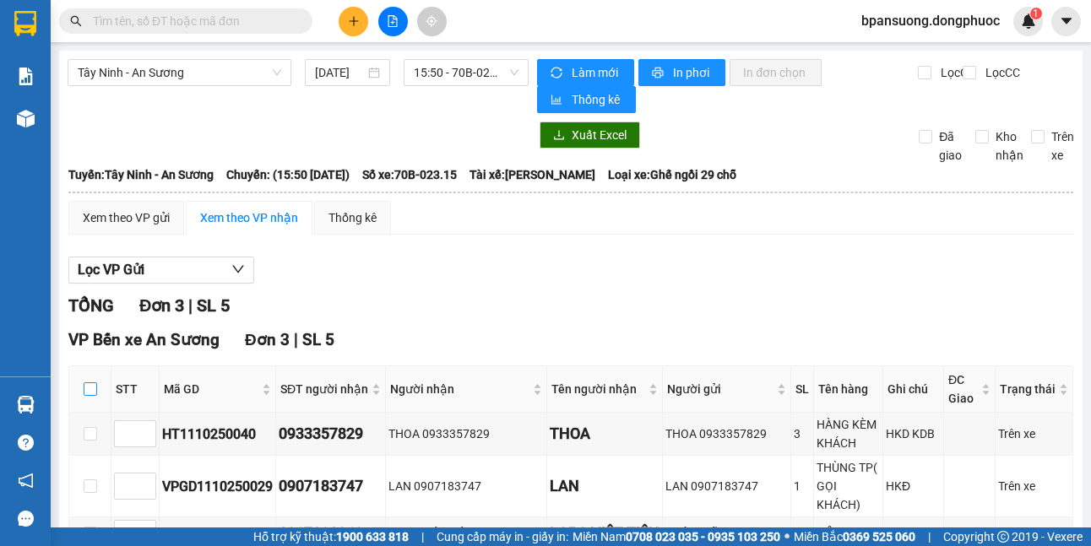
click at [87, 392] on input "checkbox" at bounding box center [91, 389] width 14 height 14
checkbox input "true"
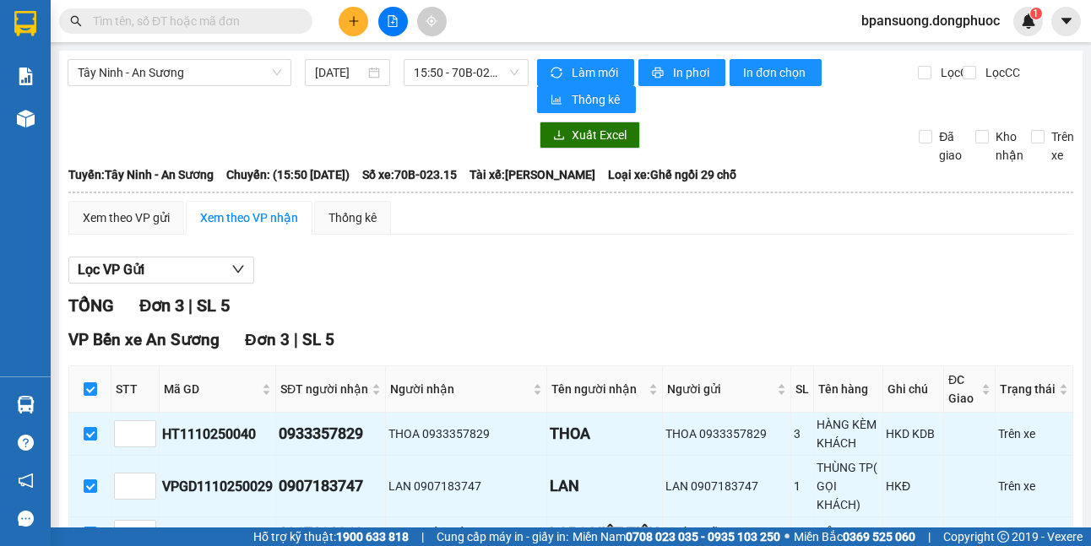
scroll to position [128, 0]
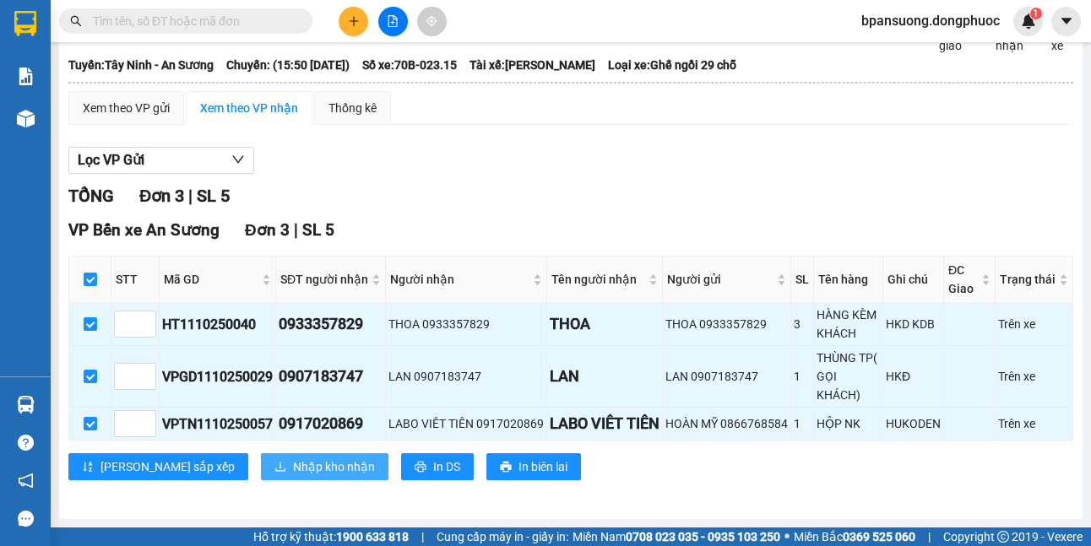
click at [293, 469] on span "Nhập kho nhận" at bounding box center [334, 467] width 82 height 19
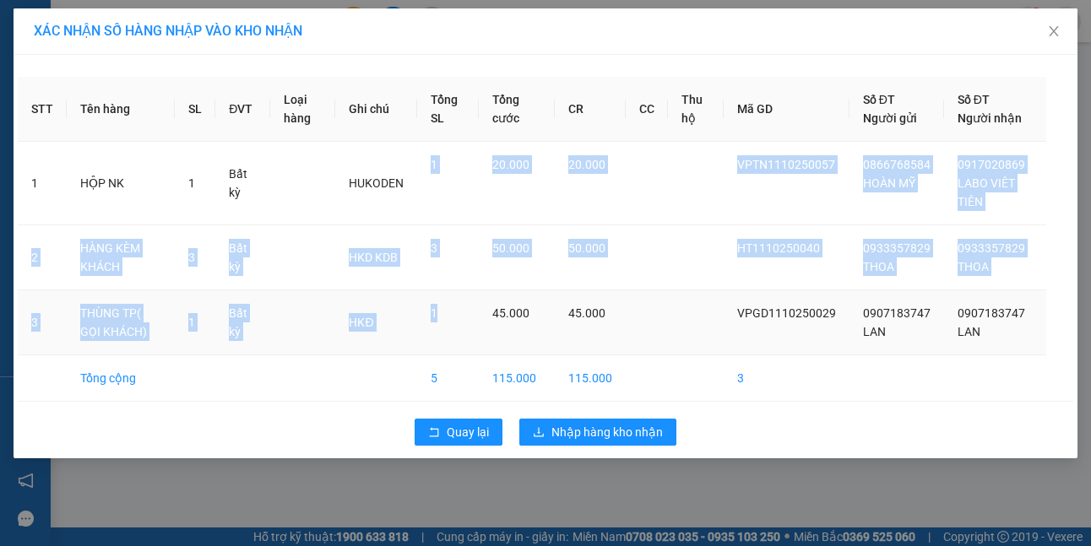
click at [475, 312] on tbody "1 HỘP NK 1 Bất kỳ HUKODEN 1 20.000 20.000 VPTN1110250057 0866768584 HOÀN MỸ 091…" at bounding box center [545, 272] width 1055 height 260
drag, startPoint x: 467, startPoint y: 420, endPoint x: 481, endPoint y: 317, distance: 104.0
click at [481, 317] on div "STT Tên hàng SL ĐVT Loại hàng Ghi chú Tổng SL Tổng cước CR CC Thu hộ Mã GD Số Đ…" at bounding box center [546, 257] width 1064 height 404
click at [478, 325] on td "1" at bounding box center [447, 322] width 61 height 65
